Goal: Navigation & Orientation: Find specific page/section

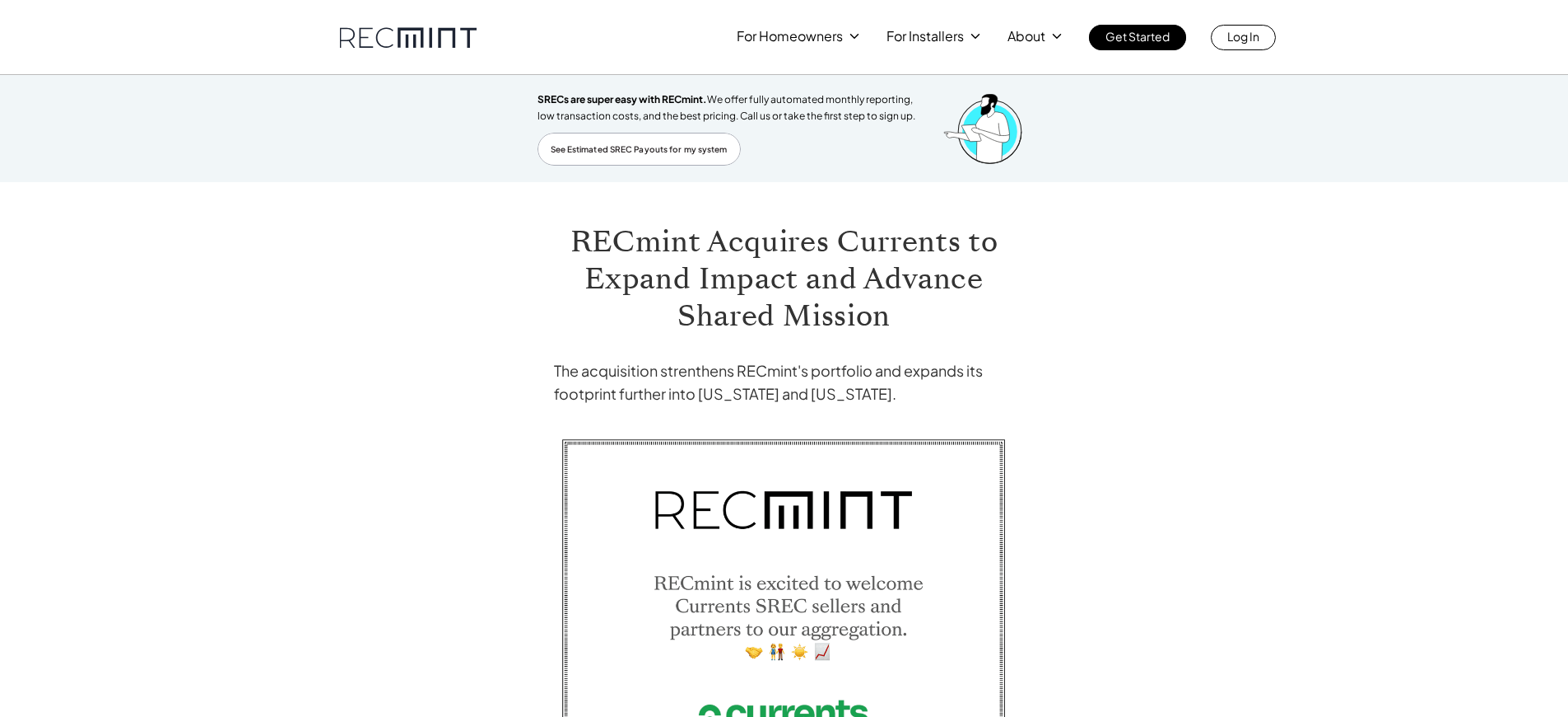
click at [624, 99] on span "SRECs are super easy with RECmint." at bounding box center [622, 99] width 170 height 13
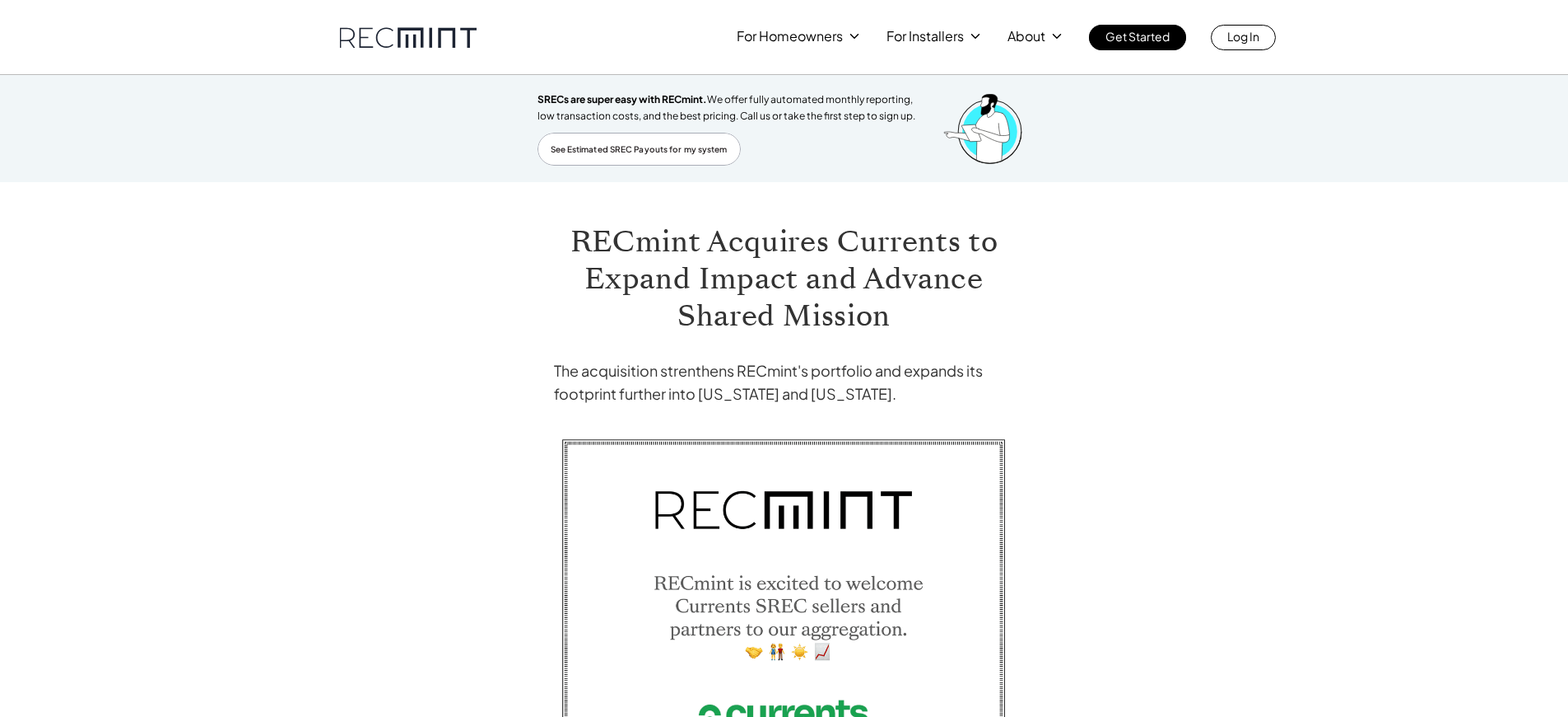
click at [624, 99] on span "SRECs are super easy with RECmint." at bounding box center [622, 99] width 170 height 13
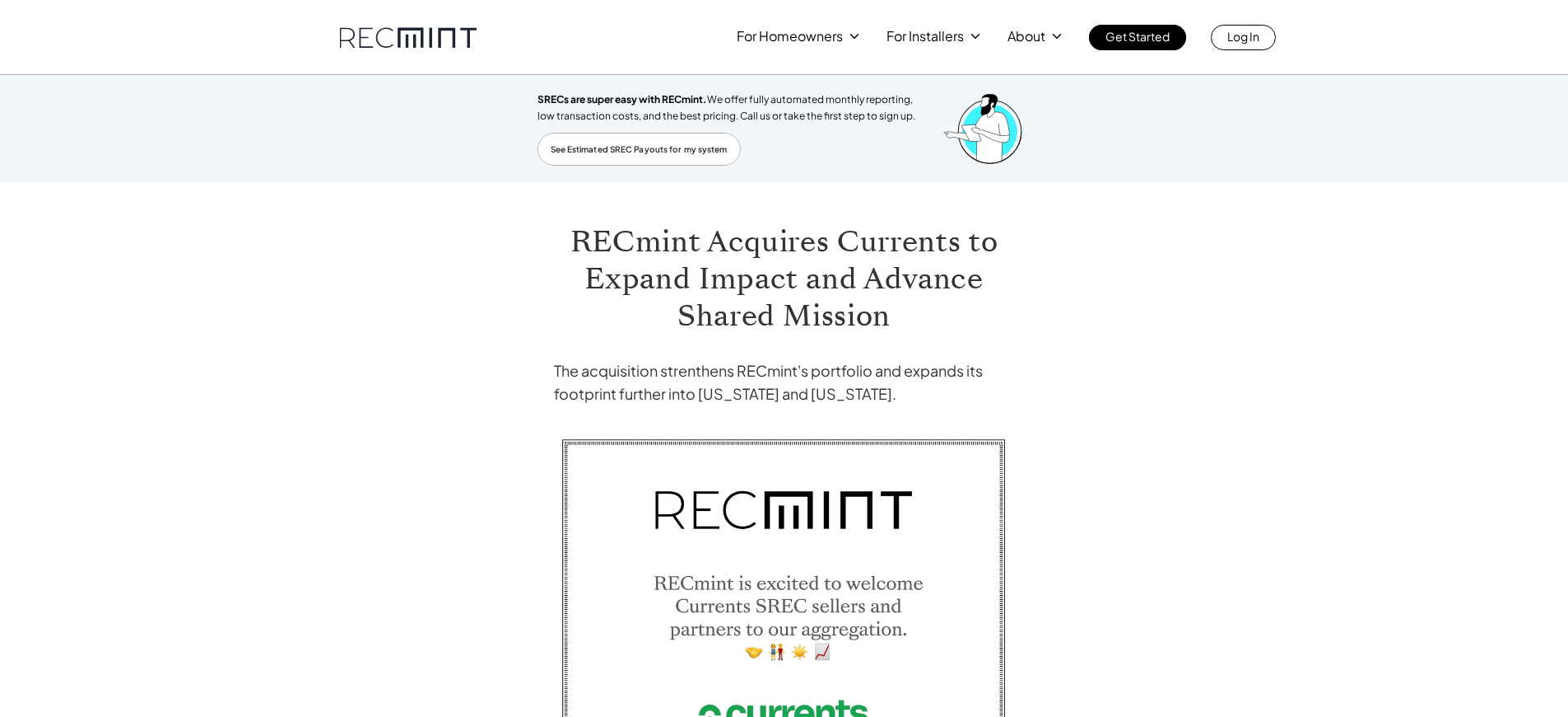
click at [624, 99] on span "SRECs are super easy with RECmint." at bounding box center [622, 99] width 170 height 13
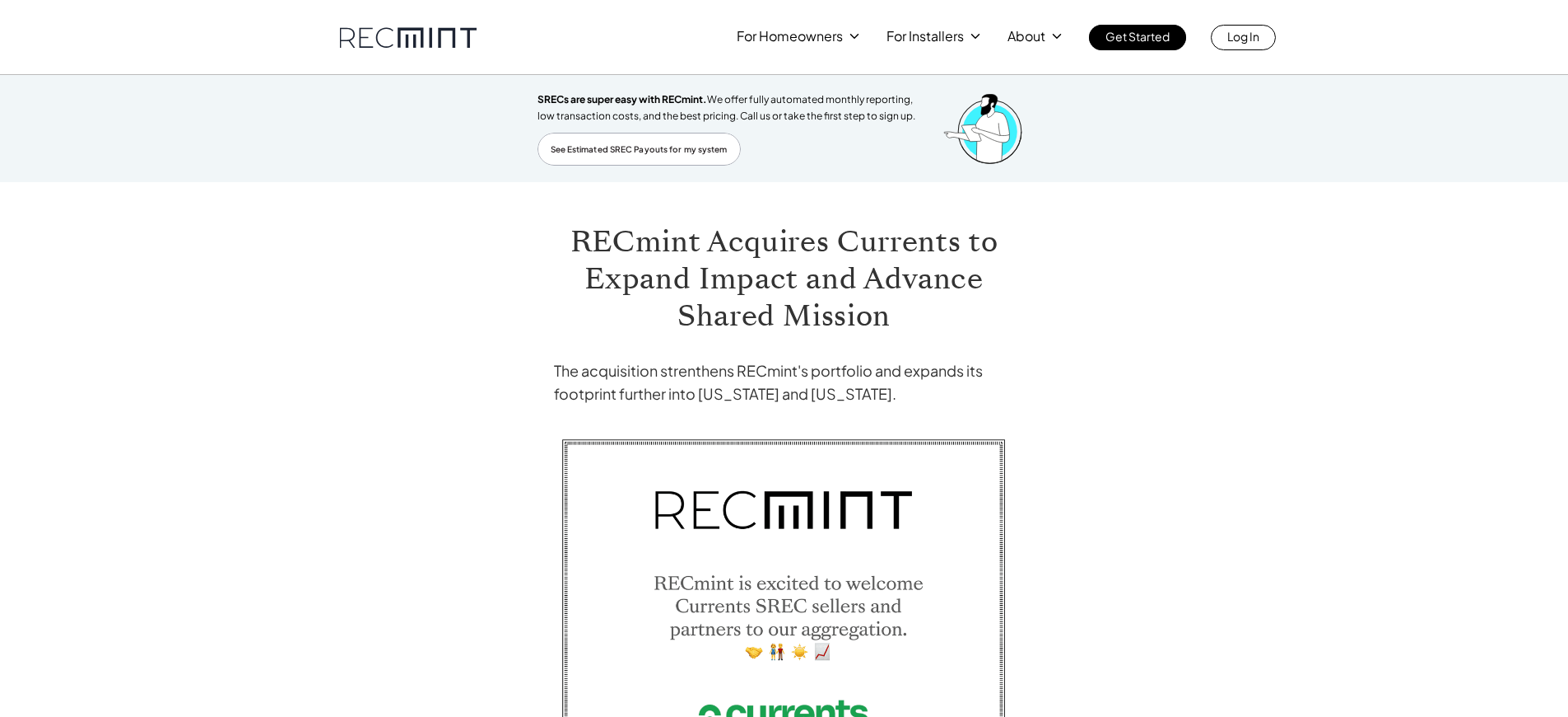
click at [624, 99] on span "SRECs are super easy with RECmint." at bounding box center [622, 99] width 170 height 13
click at [784, 278] on h1 "RECmint Acquires Currents to Expand Impact and Advance Shared Mission" at bounding box center [784, 278] width 461 height 111
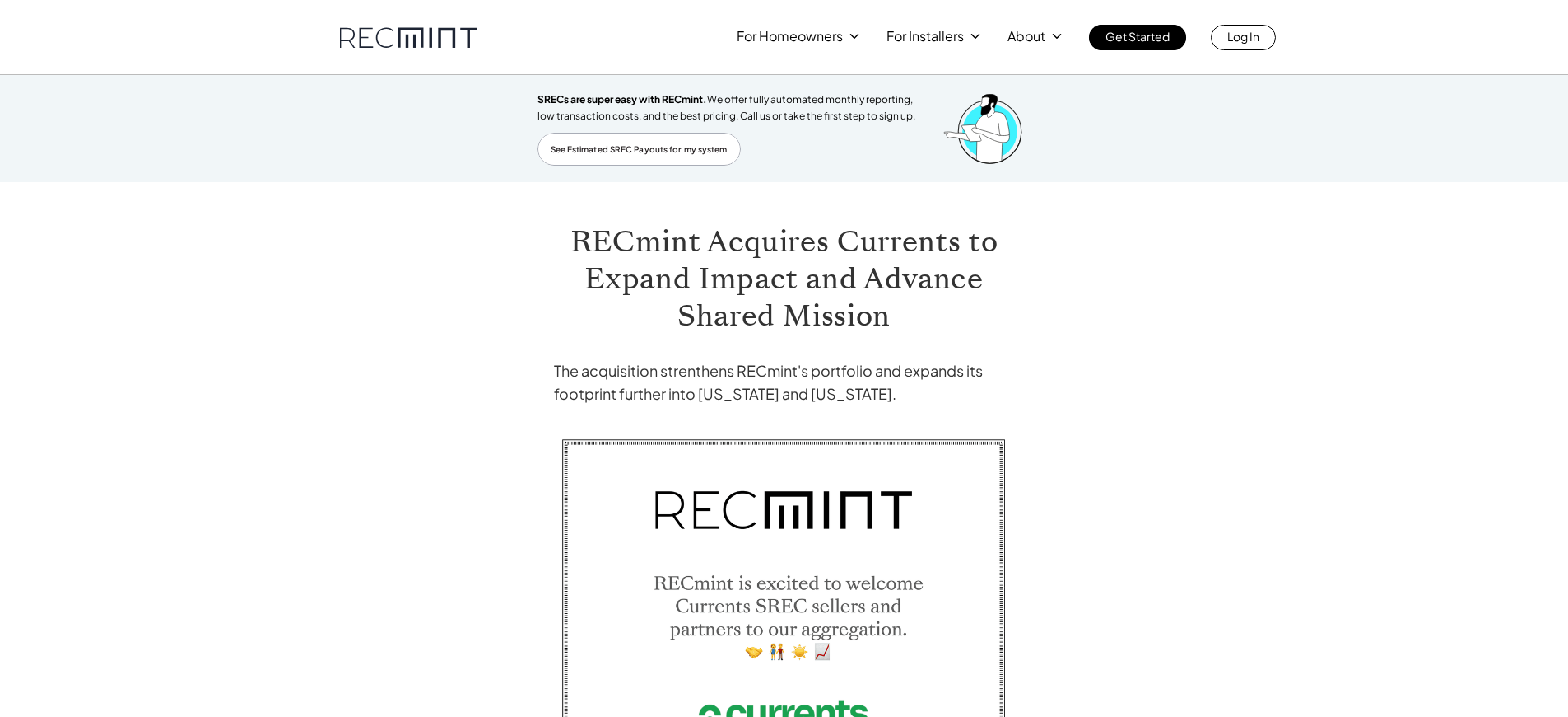
click at [624, 99] on span "SRECs are super easy with RECmint." at bounding box center [622, 99] width 170 height 13
click at [784, 278] on h1 "RECmint Acquires Currents to Expand Impact and Advance Shared Mission" at bounding box center [784, 278] width 461 height 111
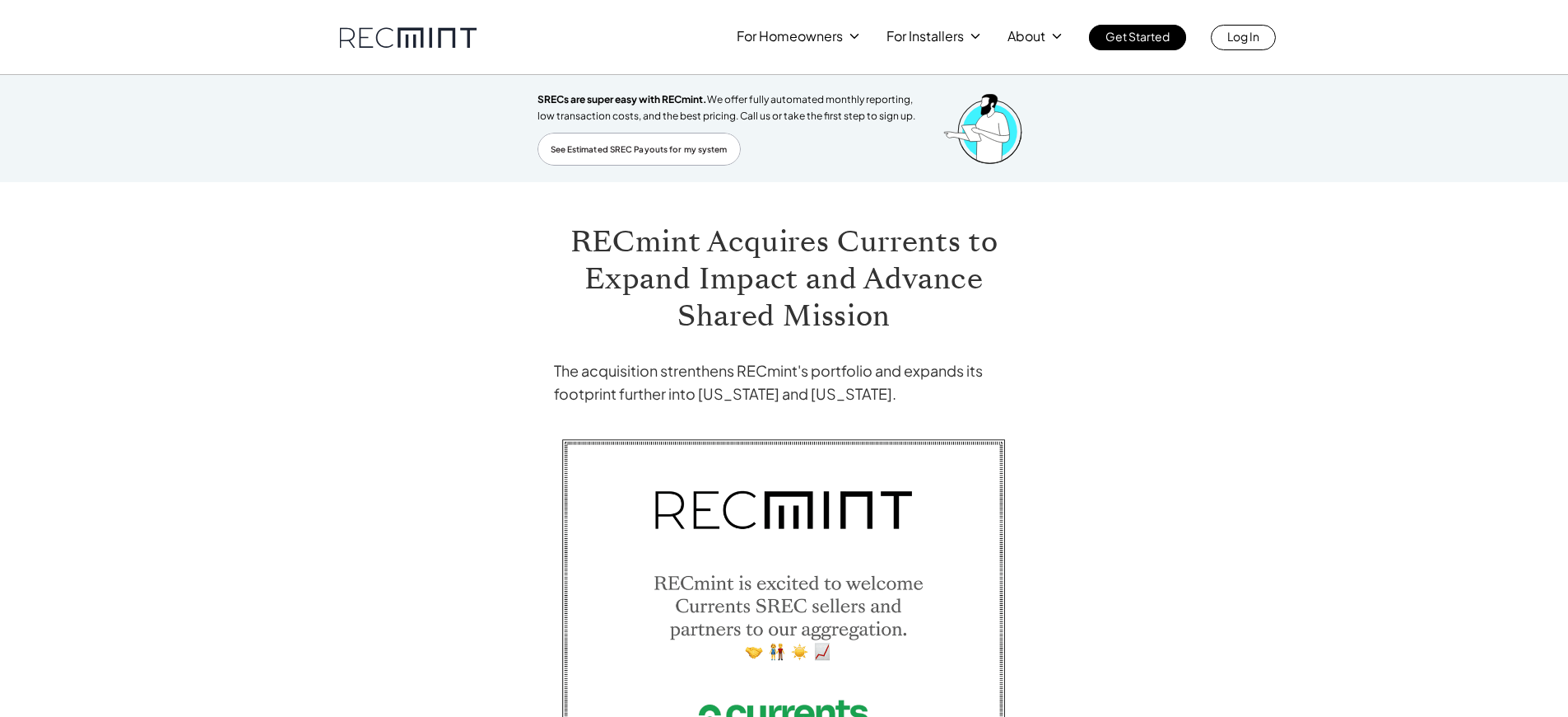
click at [624, 99] on span "SRECs are super easy with RECmint." at bounding box center [622, 99] width 170 height 13
click at [784, 278] on h1 "RECmint Acquires Currents to Expand Impact and Advance Shared Mission" at bounding box center [784, 278] width 461 height 111
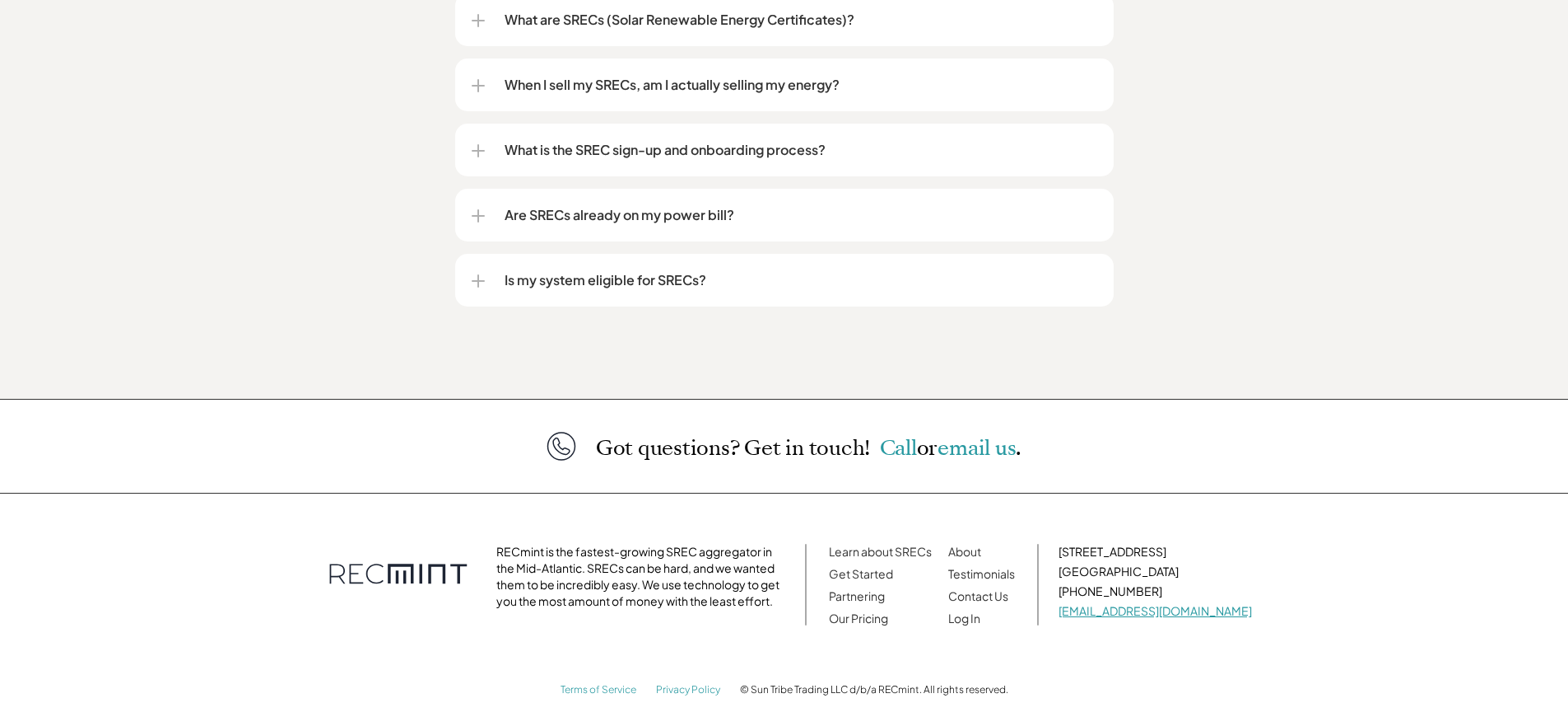
scroll to position [2172, 0]
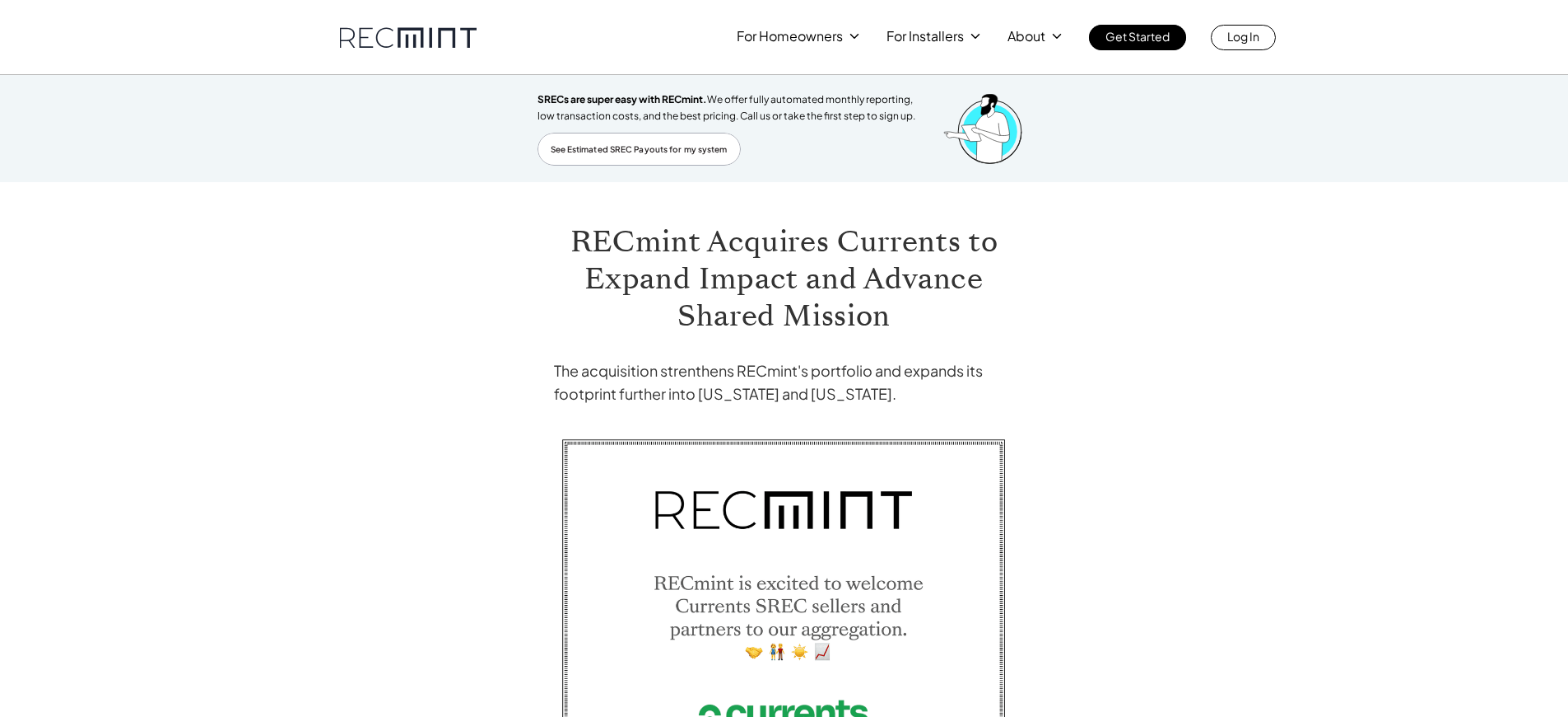
click at [624, 99] on span "SRECs are super easy with RECmint." at bounding box center [622, 99] width 170 height 13
